Goal: Complete application form

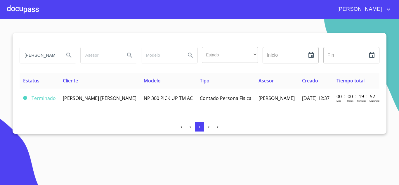
drag, startPoint x: 8, startPoint y: 53, endPoint x: 3, endPoint y: 53, distance: 5.3
click at [4, 53] on section "[PERSON_NAME] Estado ​ ​ Inicio ​ Fin ​ Estatus Cliente Modelo Tipo Asesor Crea…" at bounding box center [199, 102] width 399 height 166
drag, startPoint x: 39, startPoint y: 54, endPoint x: 14, endPoint y: 54, distance: 25.4
click at [39, 54] on input "[PERSON_NAME]" at bounding box center [40, 55] width 40 height 16
type input "[PERSON_NAME]"
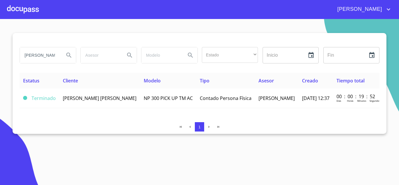
click at [0, 54] on section "[PERSON_NAME] Estado ​ ​ Inicio ​ Fin ​ Estatus Cliente Modelo Tipo Asesor Crea…" at bounding box center [199, 102] width 399 height 166
drag, startPoint x: 39, startPoint y: 56, endPoint x: 9, endPoint y: 53, distance: 29.4
click at [11, 53] on section "[PERSON_NAME] Estado ​ ​ Inicio ​ Fin ​ Estatus Cliente Modelo Tipo Asesor Crea…" at bounding box center [199, 102] width 399 height 166
click at [22, 8] on div at bounding box center [23, 9] width 32 height 19
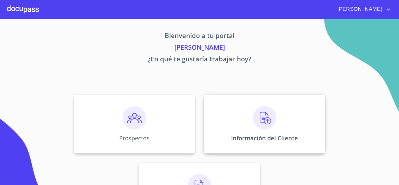
click at [259, 123] on img at bounding box center [264, 117] width 23 height 23
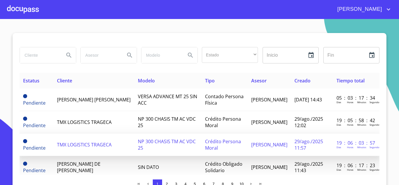
scroll to position [29, 0]
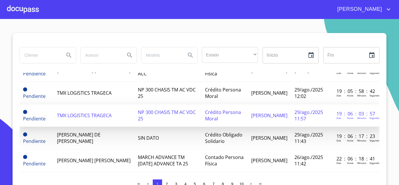
click at [89, 137] on span "[PERSON_NAME] DE [PERSON_NAME]" at bounding box center [78, 137] width 43 height 13
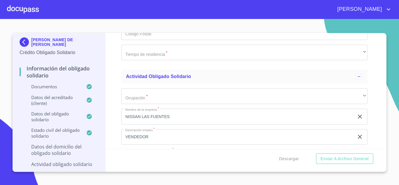
scroll to position [2335, 0]
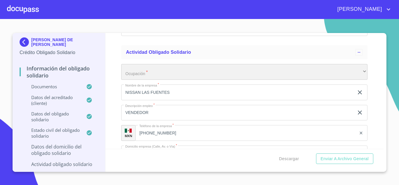
click at [133, 78] on div "​" at bounding box center [244, 72] width 246 height 16
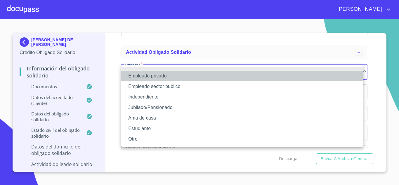
click at [158, 74] on li "Empleado privado" at bounding box center [242, 76] width 242 height 11
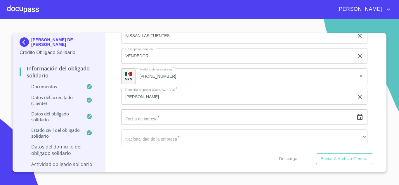
scroll to position [2423, 0]
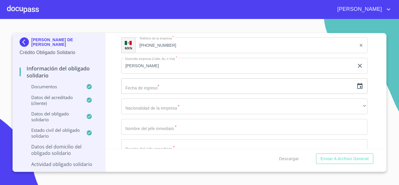
drag, startPoint x: 151, startPoint y: 88, endPoint x: 271, endPoint y: 88, distance: 120.3
click at [153, 88] on input "text" at bounding box center [237, 86] width 233 height 16
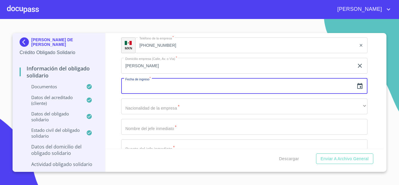
click at [356, 88] on icon "button" at bounding box center [359, 86] width 7 height 7
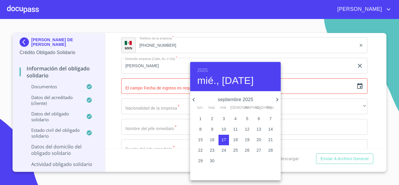
click at [203, 71] on h6 "2025" at bounding box center [202, 70] width 11 height 8
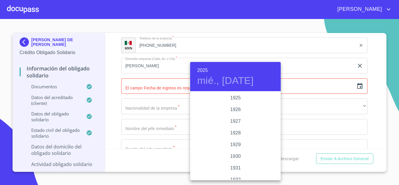
scroll to position [1132, 0]
click at [232, 99] on div "2022" at bounding box center [235, 98] width 90 height 12
type input "17 de sep. de 2022"
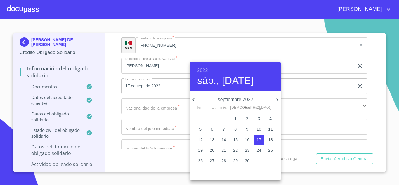
click at [149, 110] on div at bounding box center [199, 92] width 399 height 185
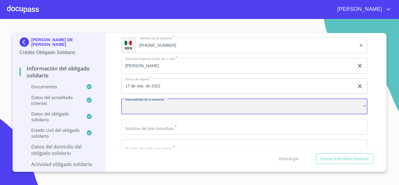
click at [136, 109] on div "​" at bounding box center [244, 106] width 246 height 16
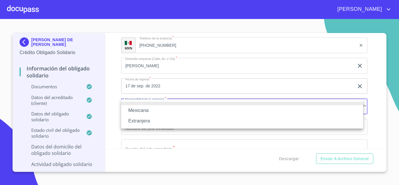
drag, startPoint x: 140, startPoint y: 111, endPoint x: 151, endPoint y: 125, distance: 18.6
click at [139, 111] on li "Mexicana" at bounding box center [242, 110] width 242 height 11
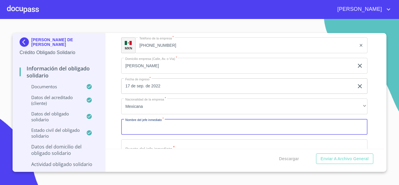
click at [145, 128] on input "Documento de identificación Obligado Solidario.   *" at bounding box center [244, 127] width 246 height 16
type input "j"
type input "[PERSON_NAME]"
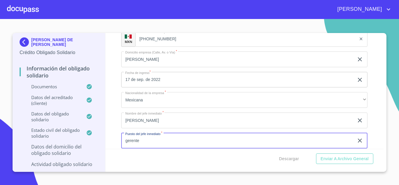
type input "gerente"
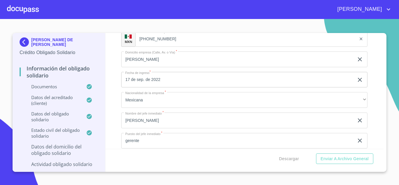
scroll to position [2499, 0]
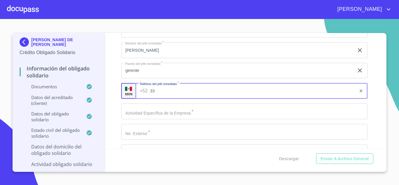
type input "3"
type input "[PHONE_NUMBER]"
click at [171, 108] on input "Documento de identificación Obligado Solidario.   *" at bounding box center [244, 111] width 246 height 16
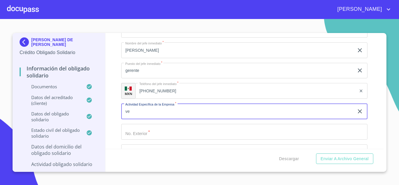
type input "v"
type input "AGENCIA DE AUTOS"
click at [132, 133] on input "Documento de identificación Obligado Solidario.   *" at bounding box center [244, 132] width 246 height 16
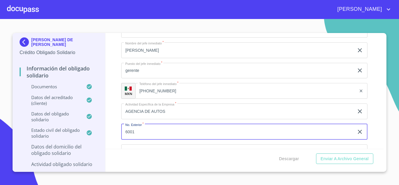
type input "6001"
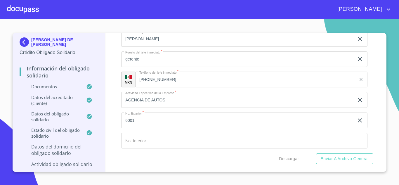
scroll to position [2581, 0]
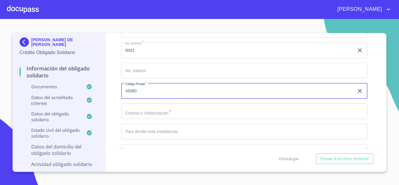
type input "45080"
drag, startPoint x: 134, startPoint y: 111, endPoint x: 146, endPoint y: 107, distance: 13.0
click at [134, 110] on input "Documento de identificación Obligado Solidario.   *" at bounding box center [244, 111] width 246 height 16
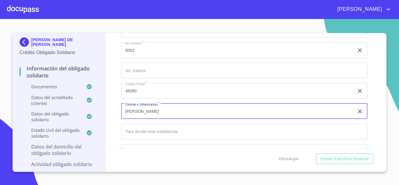
type input "[PERSON_NAME]"
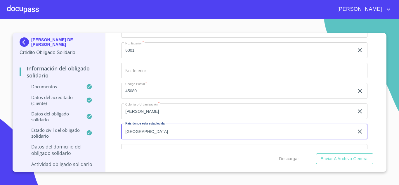
type input "[GEOGRAPHIC_DATA]"
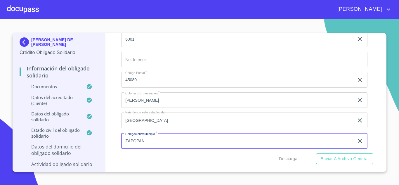
type input "ZAPOPAN"
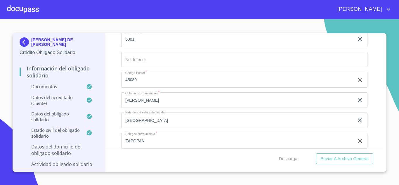
scroll to position [2662, 0]
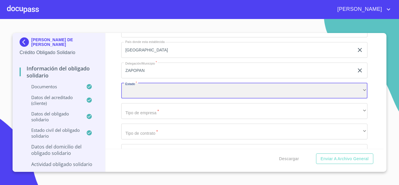
click at [137, 92] on div "​" at bounding box center [244, 91] width 246 height 16
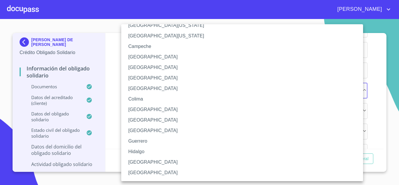
scroll to position [29, 0]
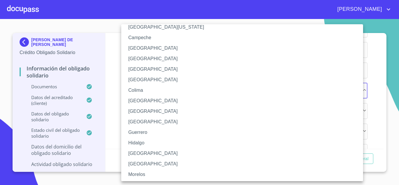
click at [136, 156] on li "[GEOGRAPHIC_DATA]" at bounding box center [244, 153] width 246 height 11
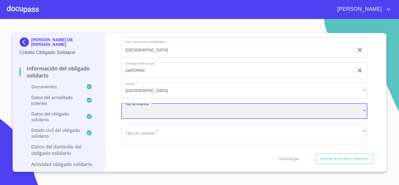
click at [127, 112] on div "​" at bounding box center [244, 111] width 246 height 16
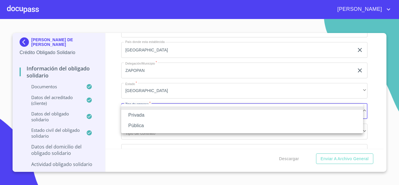
click at [153, 113] on li "Privada" at bounding box center [242, 115] width 242 height 11
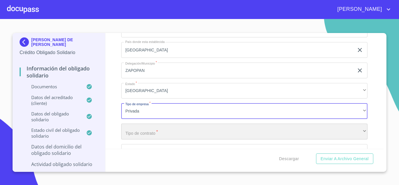
click at [135, 133] on div "​" at bounding box center [244, 131] width 246 height 16
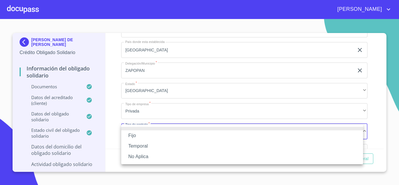
click at [133, 134] on li "Fijo" at bounding box center [242, 135] width 242 height 11
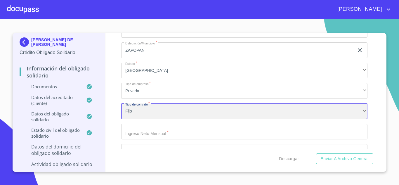
scroll to position [2691, 0]
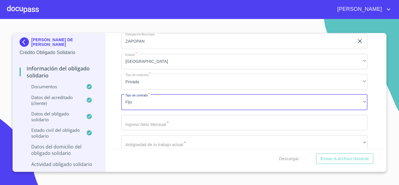
click at [146, 124] on input "Documento de identificación Obligado Solidario.   *" at bounding box center [244, 123] width 246 height 16
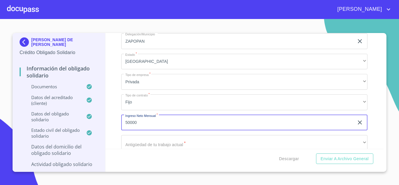
type input "50000"
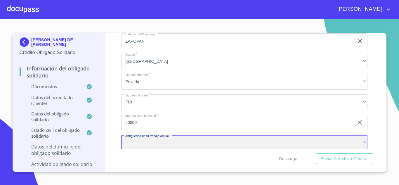
scroll to position [2693, 0]
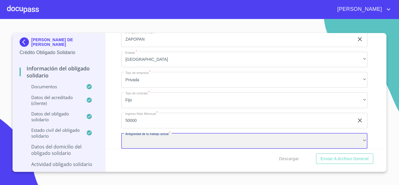
click at [150, 141] on div "​" at bounding box center [244, 141] width 246 height 16
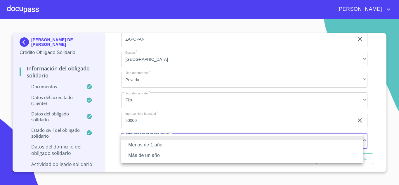
click at [142, 154] on li "Más de un año" at bounding box center [242, 155] width 242 height 11
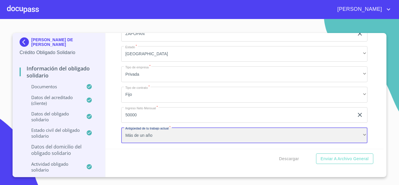
scroll to position [2700, 0]
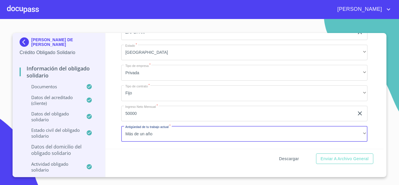
click at [286, 158] on span "Descargar" at bounding box center [289, 158] width 20 height 7
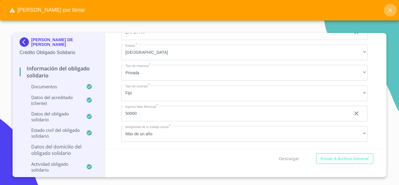
click at [389, 11] on icon "close" at bounding box center [390, 10] width 6 height 6
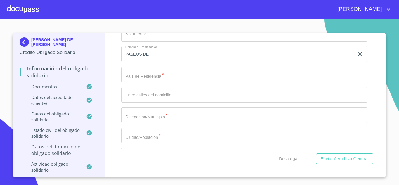
scroll to position [2169, 0]
click at [152, 73] on input "Documento de identificación Obligado Solidario.   *" at bounding box center [244, 72] width 246 height 16
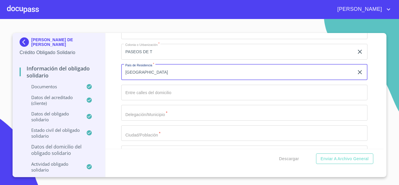
type input "[GEOGRAPHIC_DATA]"
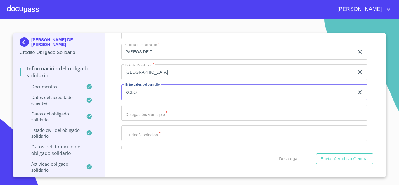
type input "XOLOT"
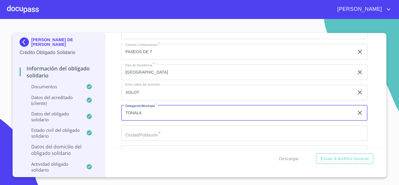
type input "TONALA"
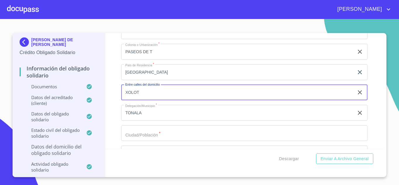
click at [155, 96] on input "XOLOT" at bounding box center [237, 93] width 233 height 16
type input "XOLOT SANTA [PERSON_NAME]"
click at [133, 137] on input "Documento de identificación Obligado Solidario.   *" at bounding box center [244, 133] width 246 height 16
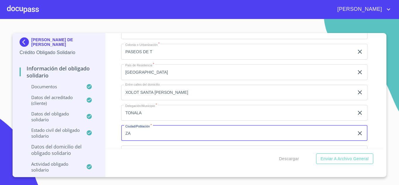
type input "Z"
type input "TONALA"
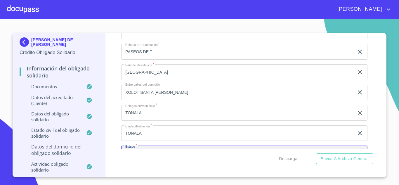
scroll to position [2182, 0]
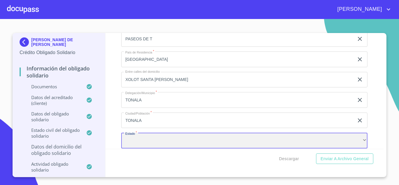
click at [138, 142] on div "​" at bounding box center [244, 141] width 246 height 16
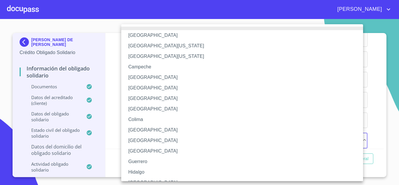
click at [135, 177] on li "[GEOGRAPHIC_DATA]" at bounding box center [244, 182] width 246 height 11
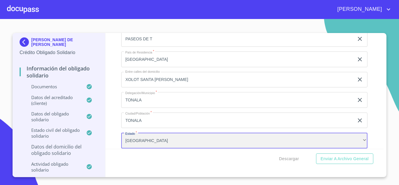
scroll to position [2211, 0]
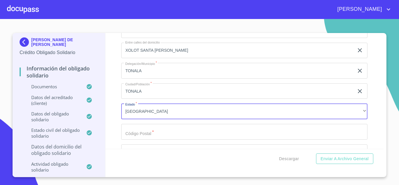
click at [134, 139] on input "Documento de identificación Obligado Solidario.   *" at bounding box center [244, 132] width 246 height 16
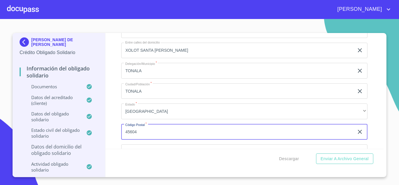
scroll to position [2240, 0]
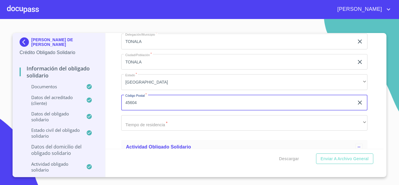
type input "45604"
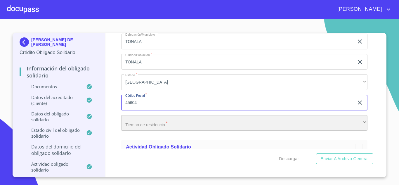
click at [137, 120] on div "​" at bounding box center [244, 123] width 246 height 16
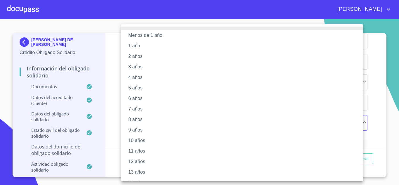
click at [133, 97] on li "6 años" at bounding box center [244, 98] width 246 height 11
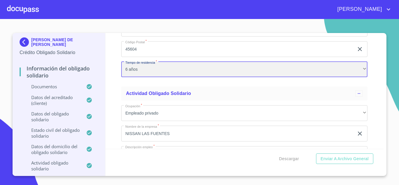
scroll to position [2328, 0]
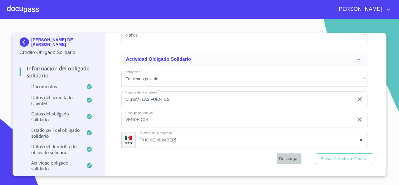
click at [285, 160] on span "Descargar" at bounding box center [289, 158] width 20 height 7
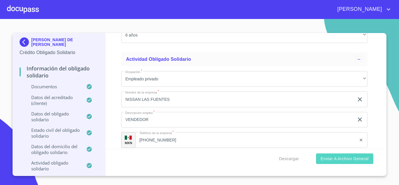
click at [332, 155] on span "Enviar a Archivo General" at bounding box center [344, 158] width 48 height 7
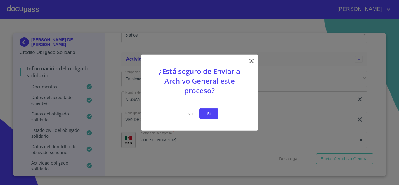
click at [204, 112] on span "Si" at bounding box center [208, 113] width 9 height 7
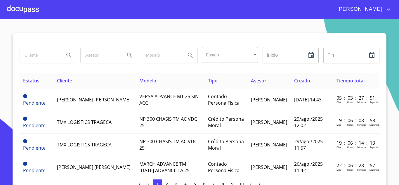
click at [34, 55] on input "search" at bounding box center [40, 55] width 40 height 16
type input "[PERSON_NAME]"
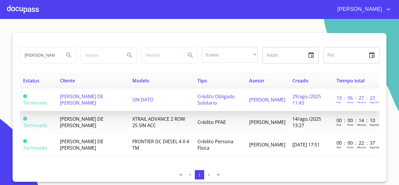
click at [76, 99] on span "[PERSON_NAME] DE [PERSON_NAME]" at bounding box center [81, 99] width 43 height 13
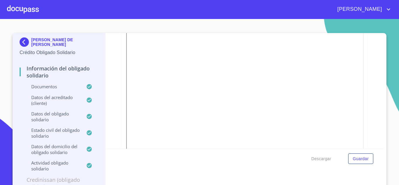
scroll to position [58, 0]
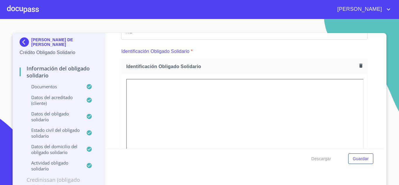
click at [33, 10] on div at bounding box center [23, 9] width 32 height 19
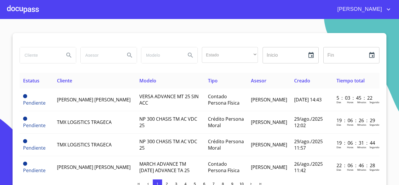
click at [35, 57] on input "search" at bounding box center [40, 55] width 40 height 16
type input "[PERSON_NAME]"
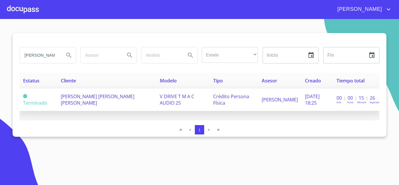
click at [81, 103] on td "[PERSON_NAME] [PERSON_NAME] [PERSON_NAME]" at bounding box center [106, 99] width 99 height 22
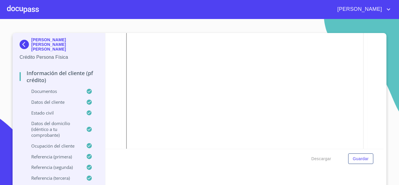
scroll to position [1138, 0]
